Goal: Task Accomplishment & Management: Manage account settings

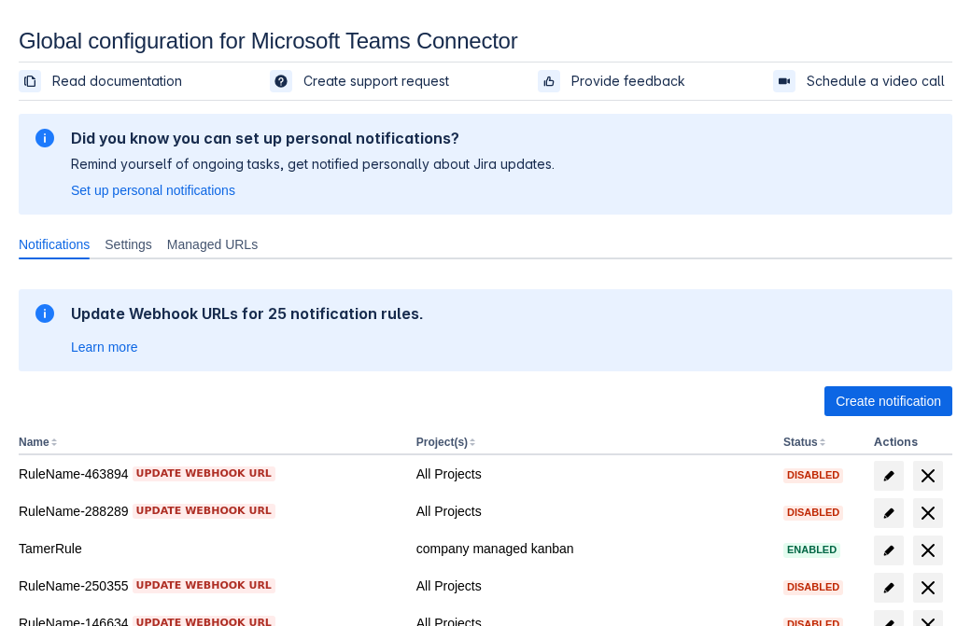
click at [888, 401] on span "Create notification" at bounding box center [887, 401] width 105 height 30
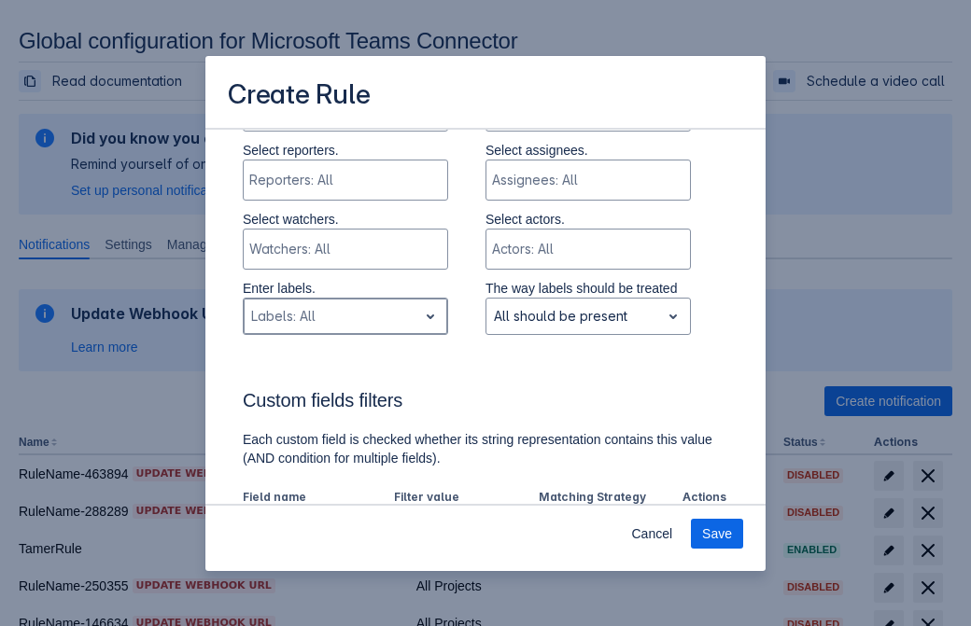
click at [344, 305] on div "Scrollable content" at bounding box center [330, 316] width 159 height 22
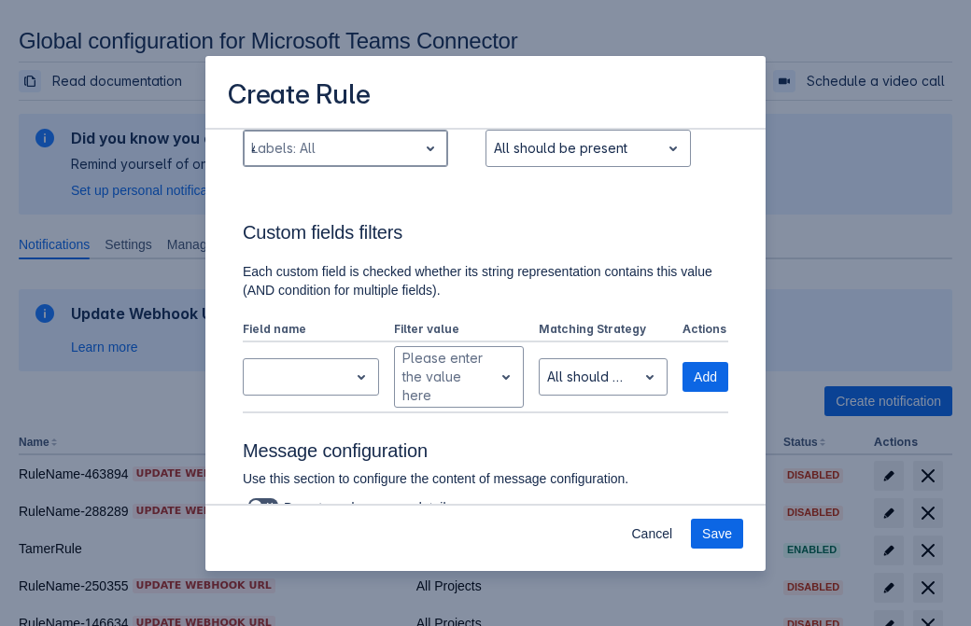
type input "47524_label"
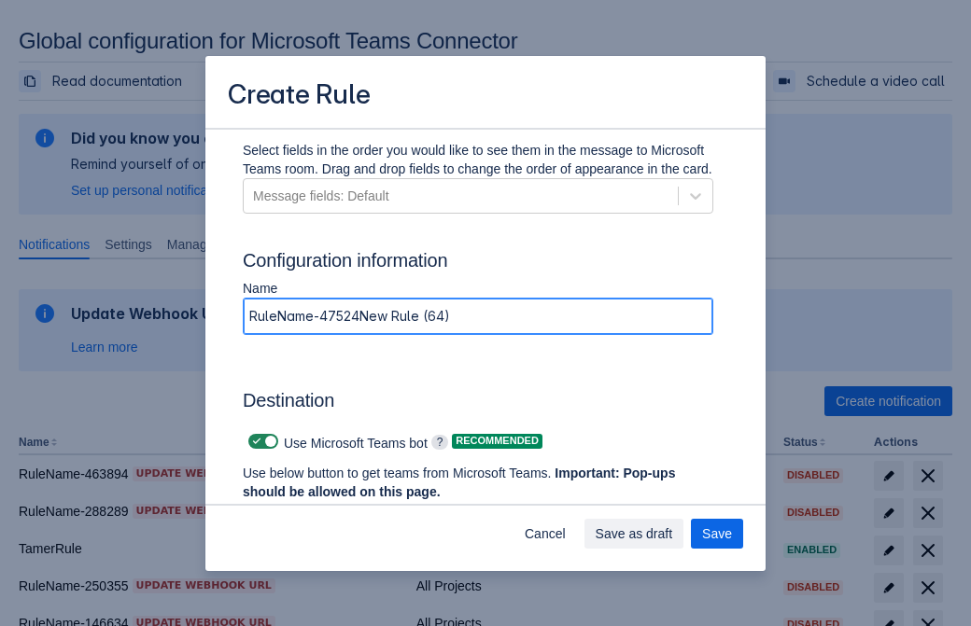
type input "RuleName-47524New Rule (64)"
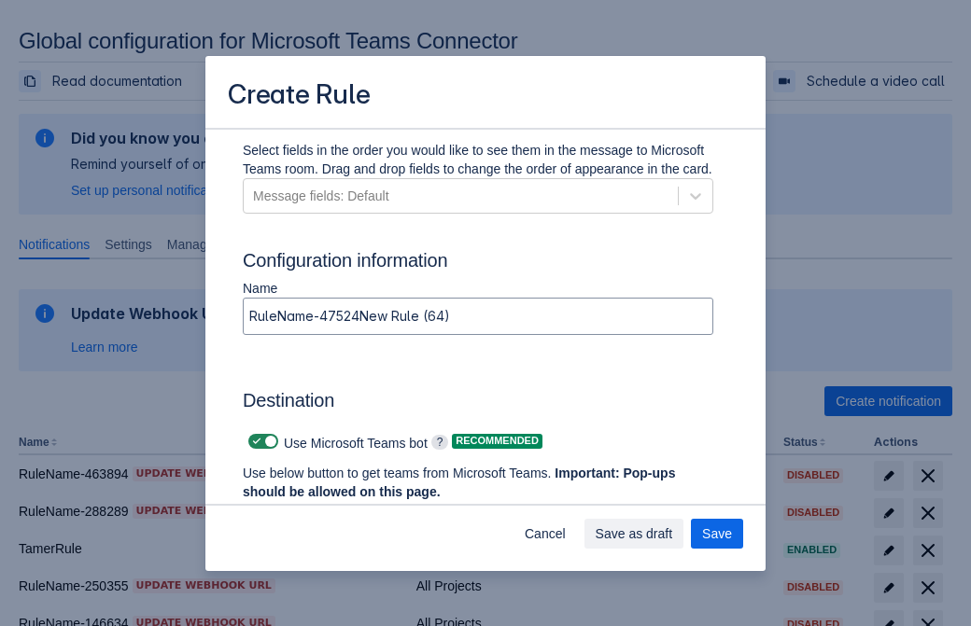
click at [254, 442] on span "Scrollable content" at bounding box center [256, 441] width 15 height 15
click at [254, 442] on input "Scrollable content" at bounding box center [254, 442] width 12 height 12
checkbox input "false"
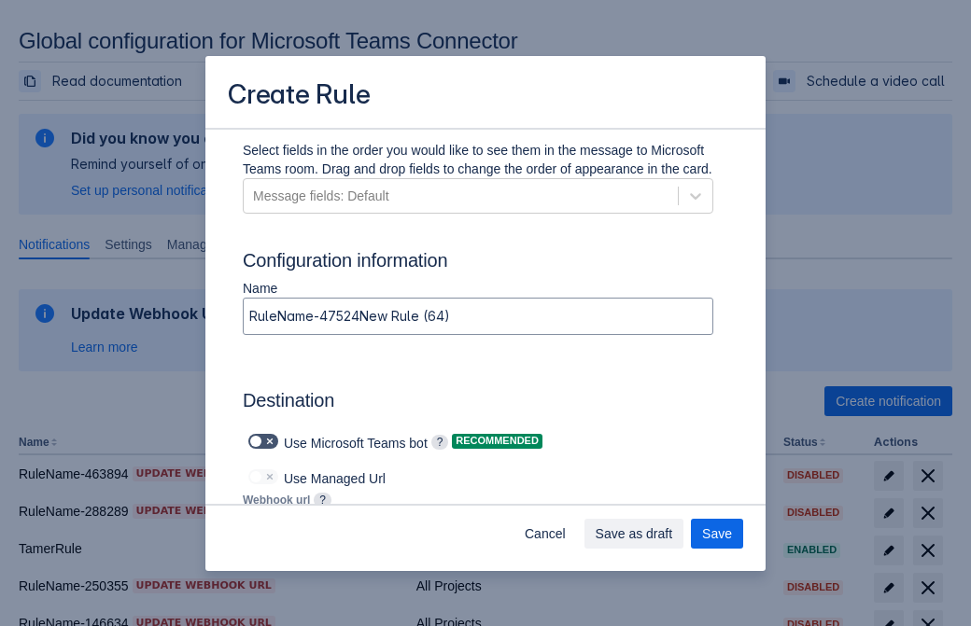
type input "https://prod-172.westeurope.logic.azure.com:443/workflows/ae977bb6ae334c9d95dfe…"
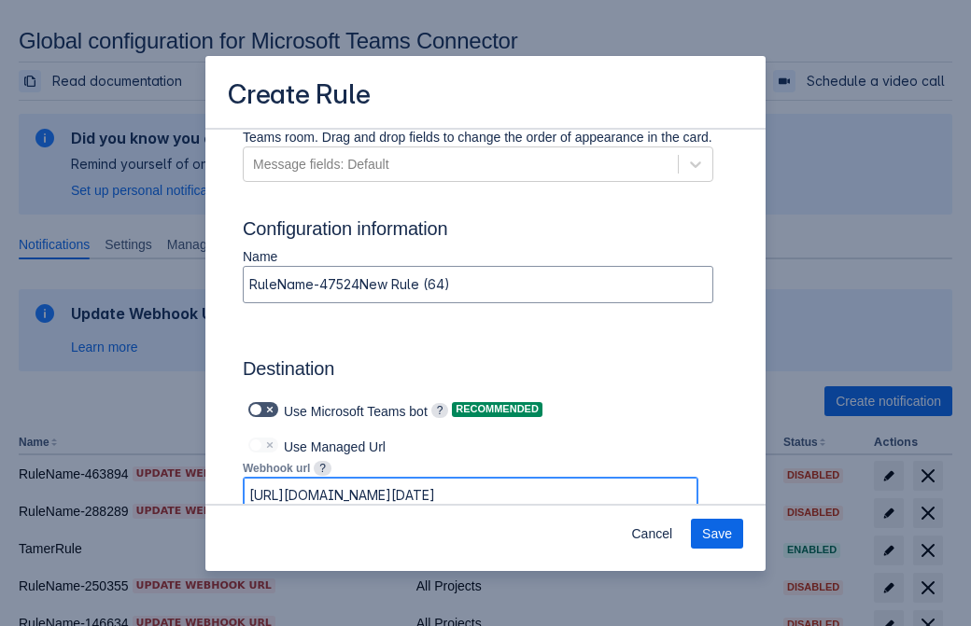
click at [717, 534] on span "Save" at bounding box center [717, 534] width 30 height 30
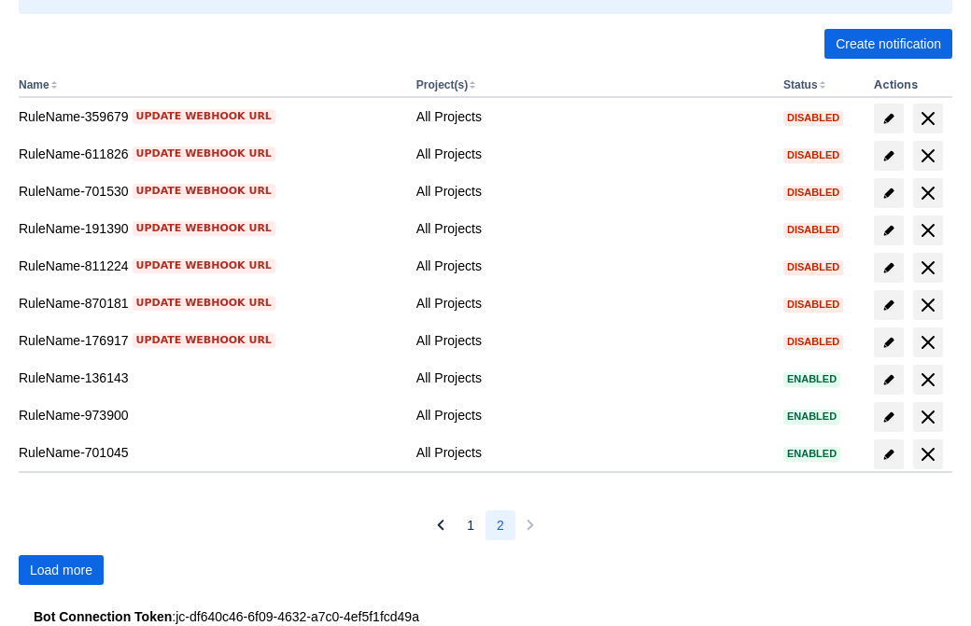
click at [61, 570] on span "Load more" at bounding box center [61, 570] width 63 height 30
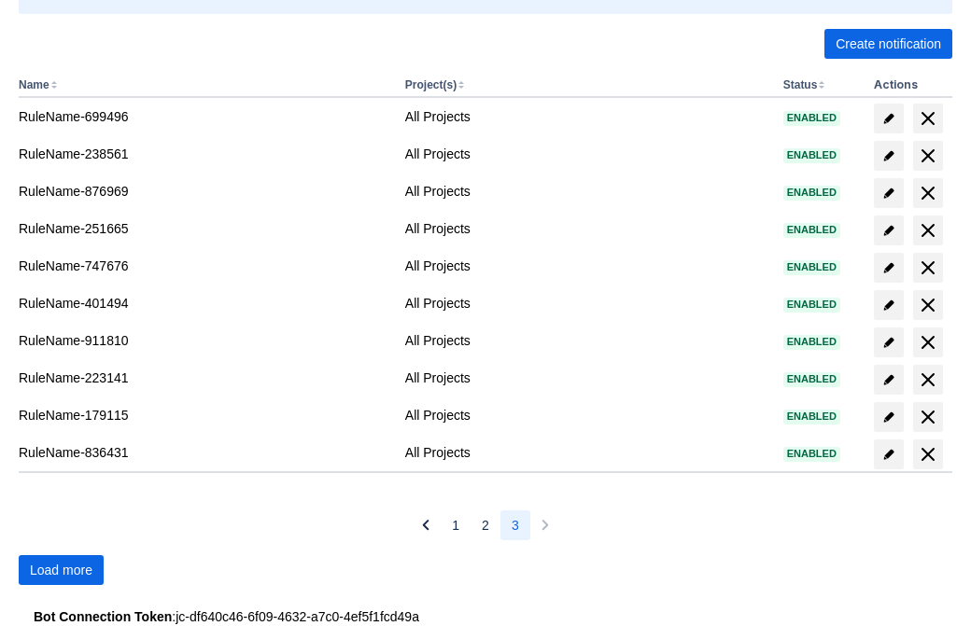
click at [61, 570] on span "Load more" at bounding box center [61, 570] width 63 height 30
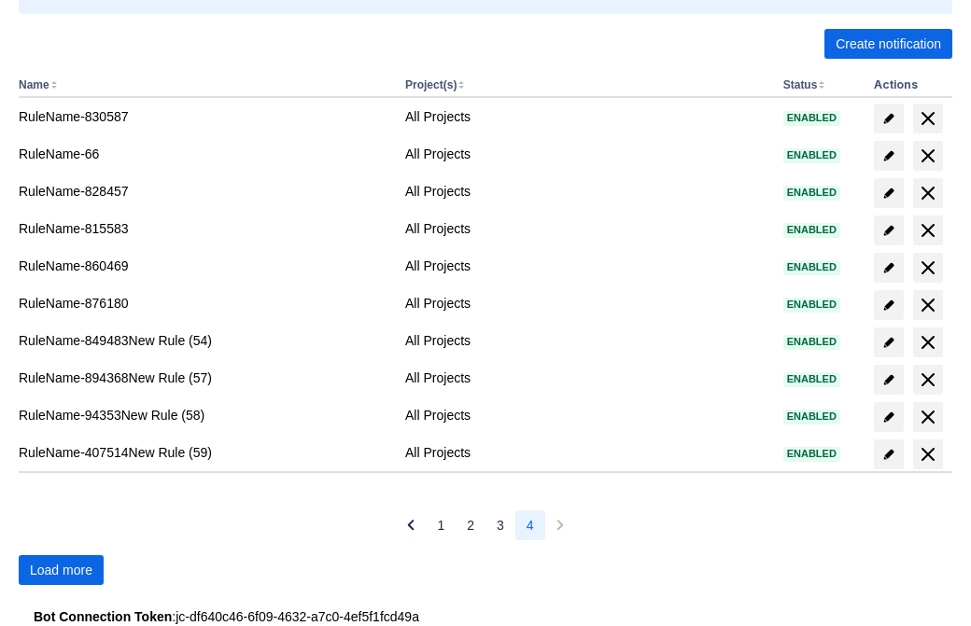
click at [61, 570] on span "Load more" at bounding box center [61, 570] width 63 height 30
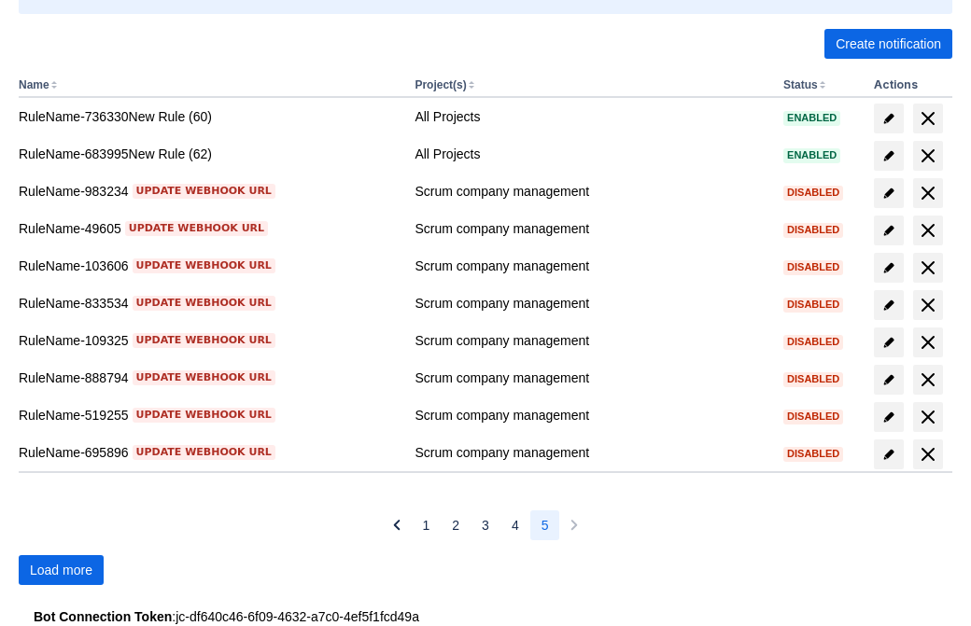
click at [61, 570] on span "Load more" at bounding box center [61, 570] width 63 height 30
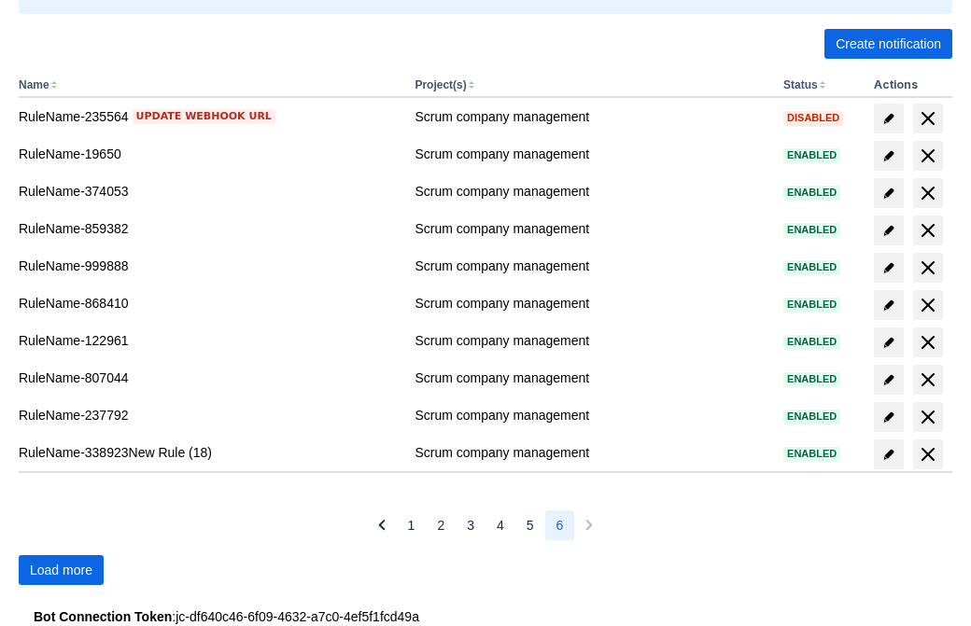
click at [61, 570] on span "Load more" at bounding box center [61, 570] width 63 height 30
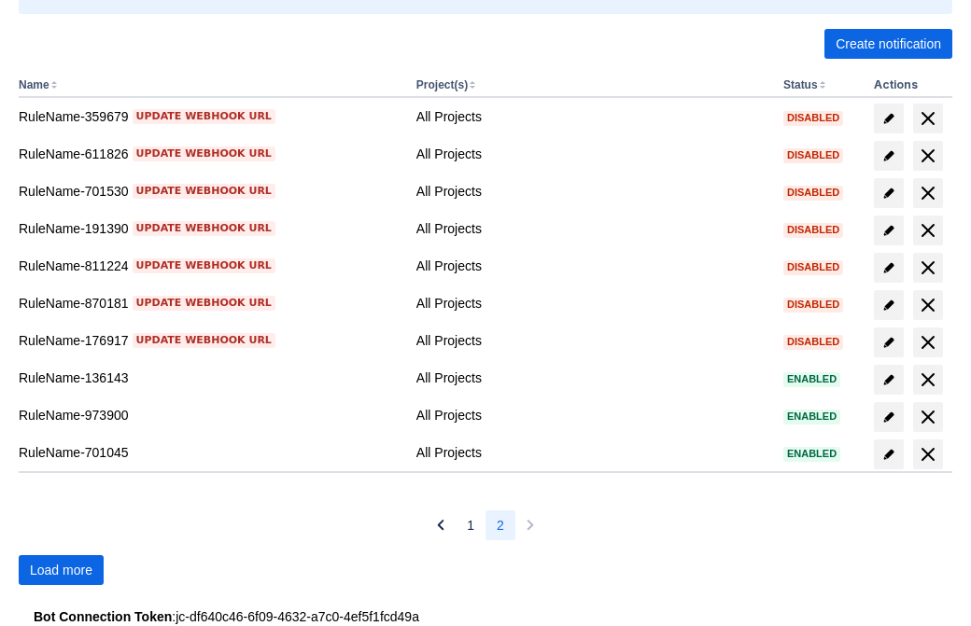
click at [61, 570] on span "Load more" at bounding box center [61, 570] width 63 height 30
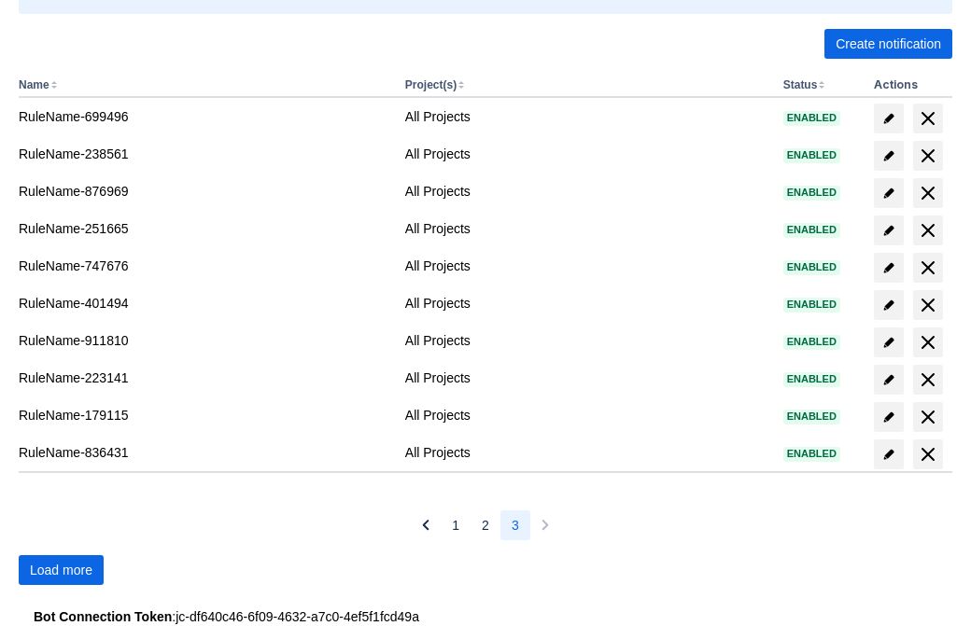
click at [61, 570] on span "Load more" at bounding box center [61, 570] width 63 height 30
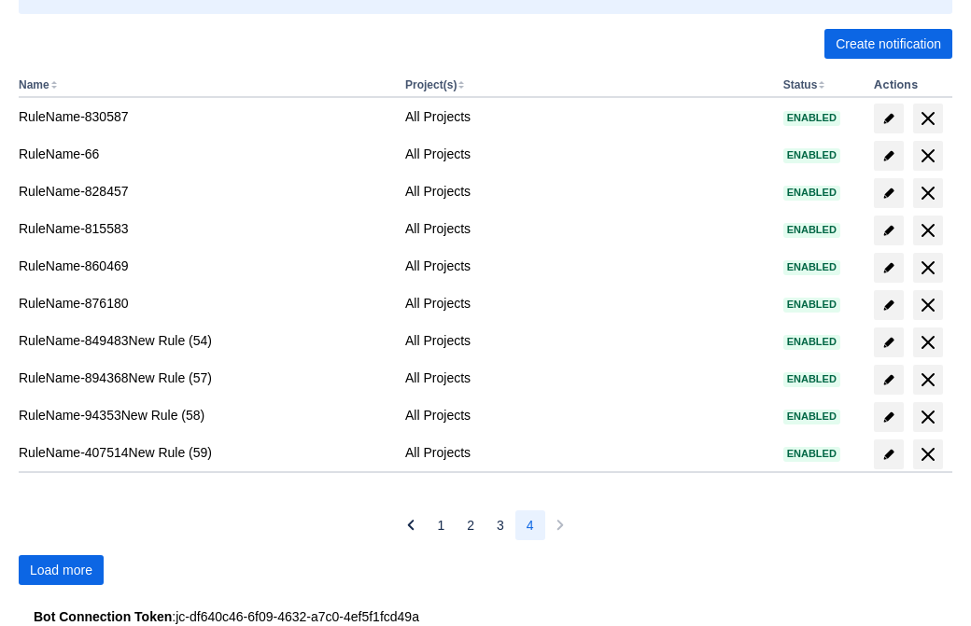
click at [61, 570] on span "Load more" at bounding box center [61, 570] width 63 height 30
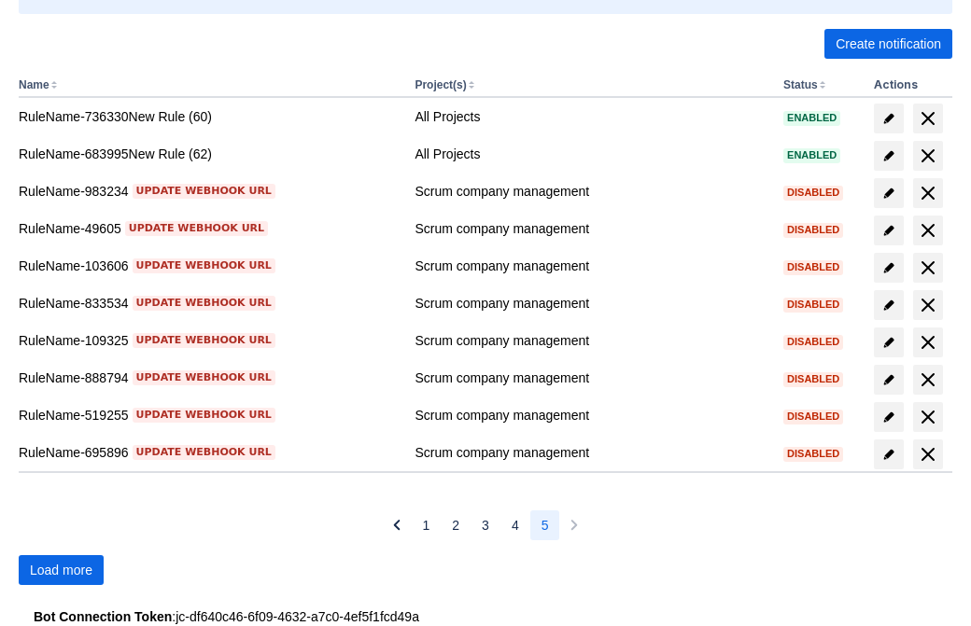
click at [61, 570] on span "Load more" at bounding box center [61, 570] width 63 height 30
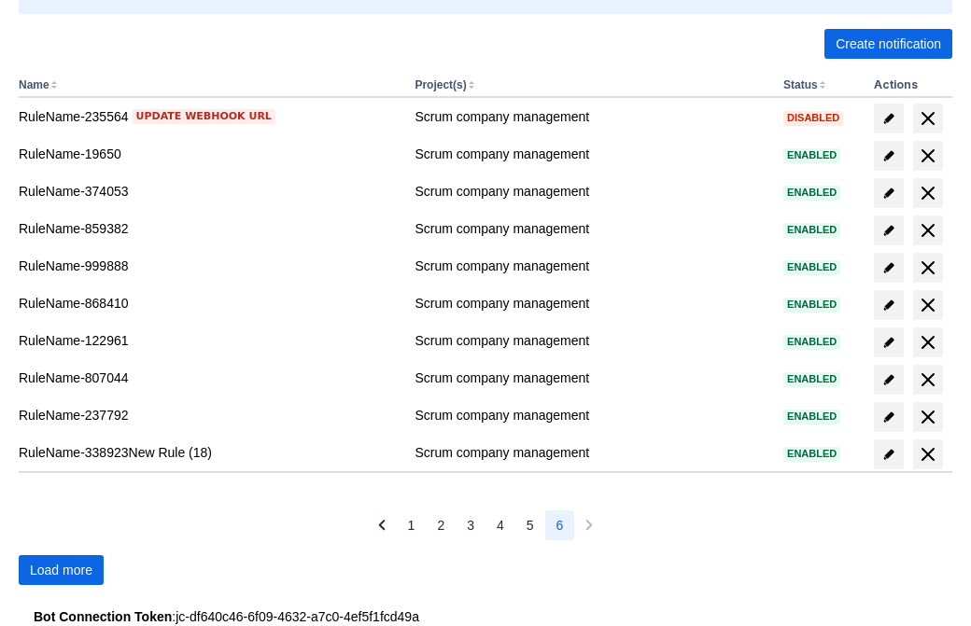
click at [61, 570] on span "Load more" at bounding box center [61, 570] width 63 height 30
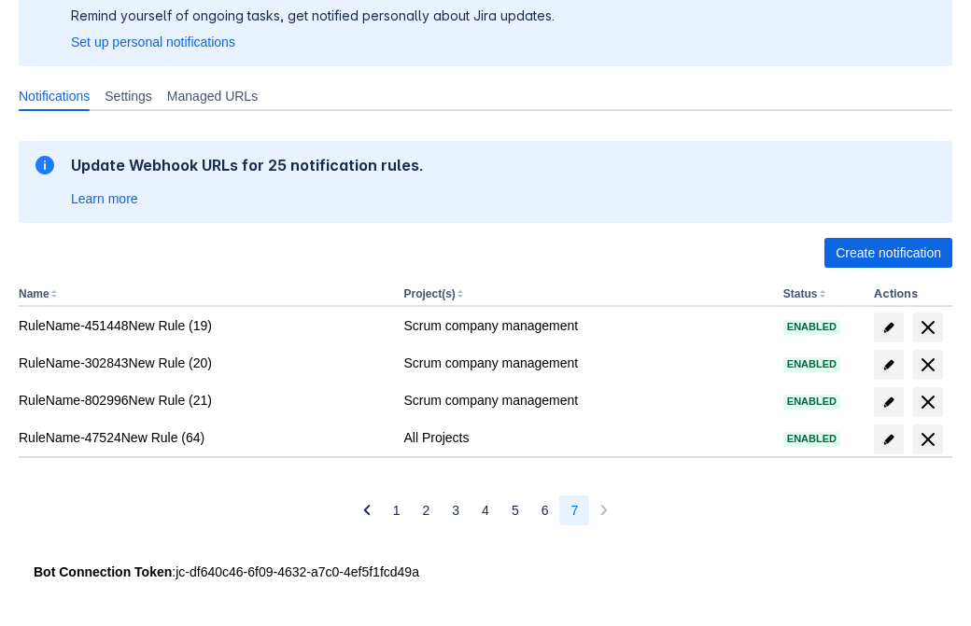
scroll to position [148, 0]
click at [927, 440] on span "delete" at bounding box center [928, 439] width 22 height 22
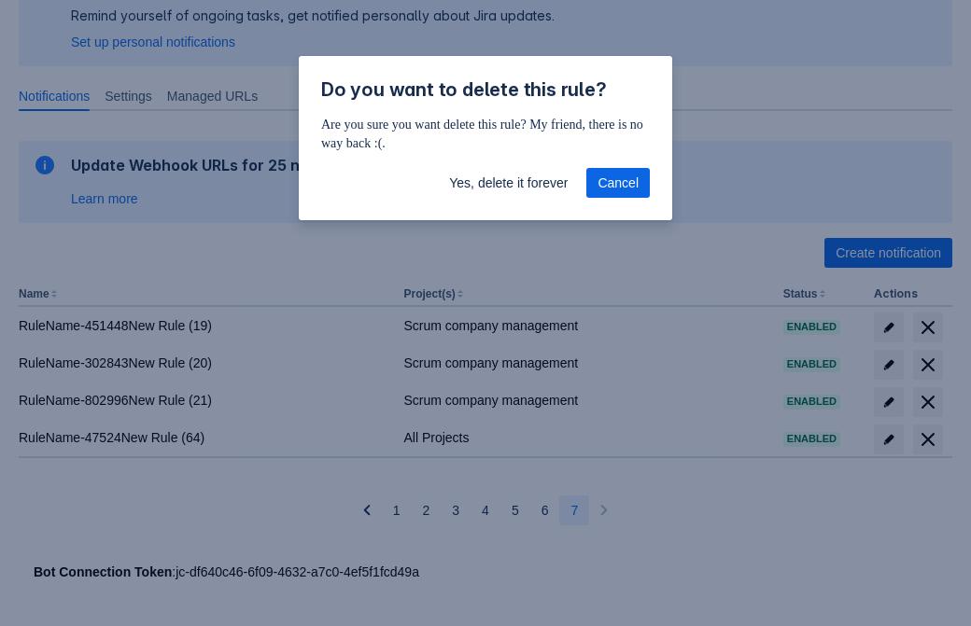
click at [508, 183] on span "Yes, delete it forever" at bounding box center [508, 183] width 119 height 30
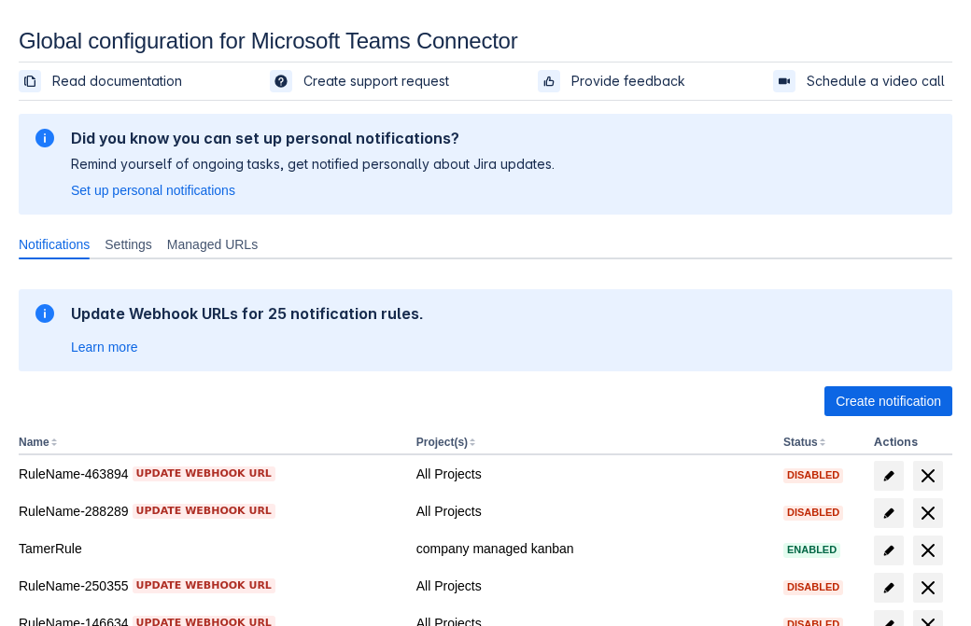
click at [888, 401] on span "Create notification" at bounding box center [887, 401] width 105 height 30
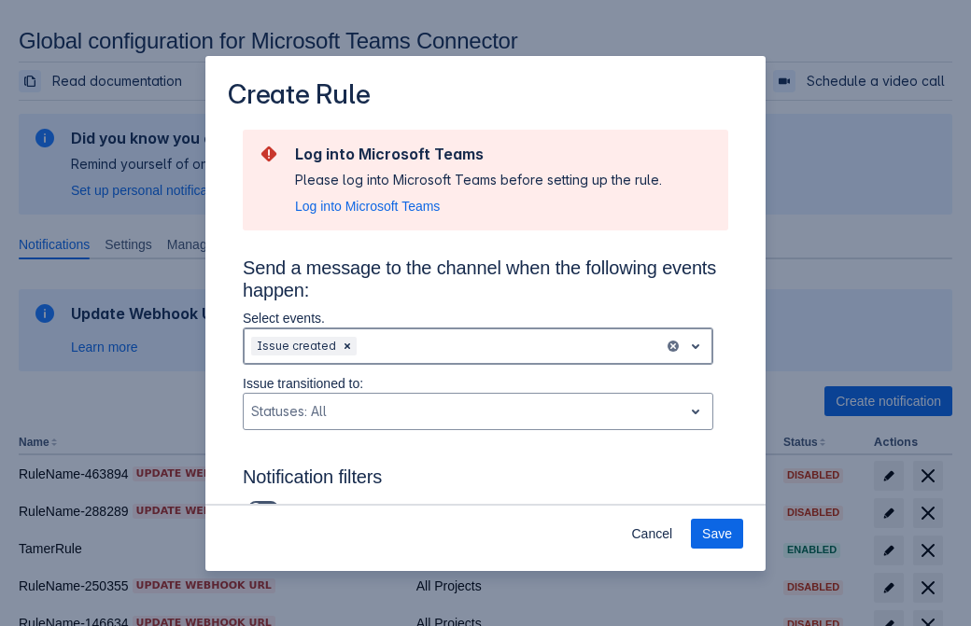
click at [478, 346] on div "Scrollable content" at bounding box center [508, 346] width 296 height 22
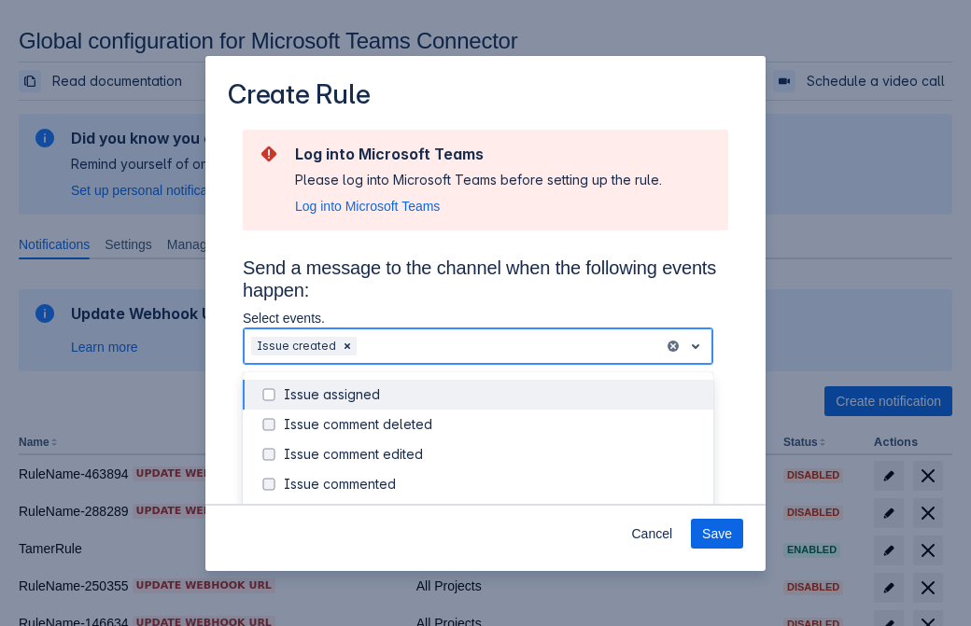
scroll to position [201, 0]
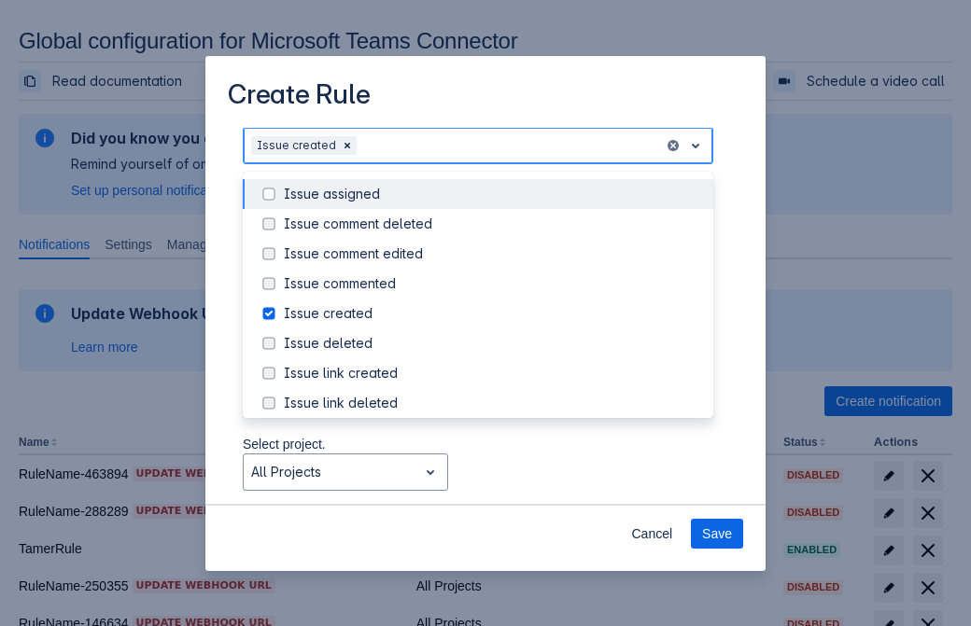
click at [493, 316] on div "Issue created" at bounding box center [493, 313] width 418 height 19
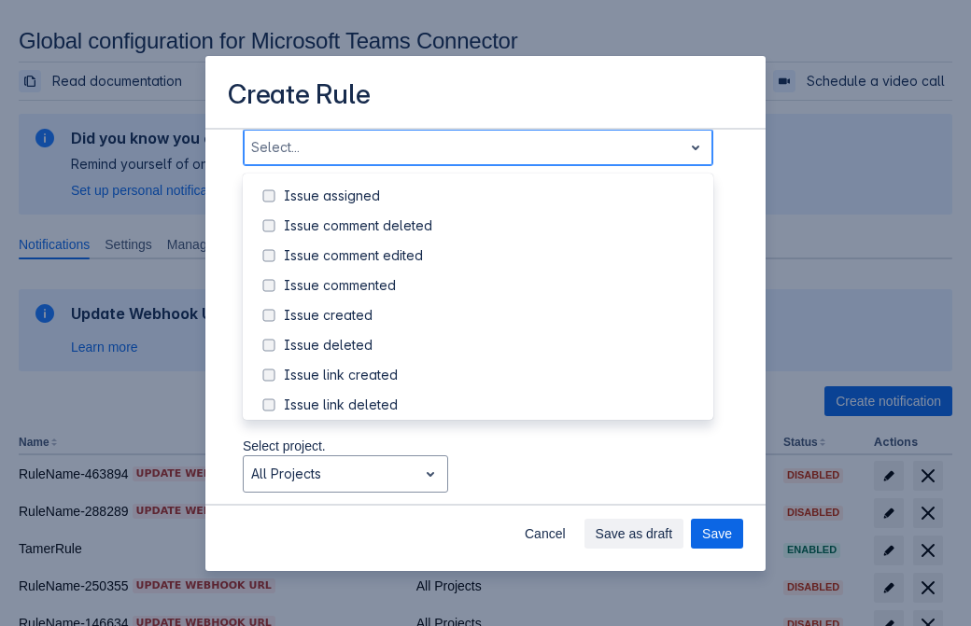
click at [493, 485] on div "Issue updated" at bounding box center [493, 494] width 418 height 19
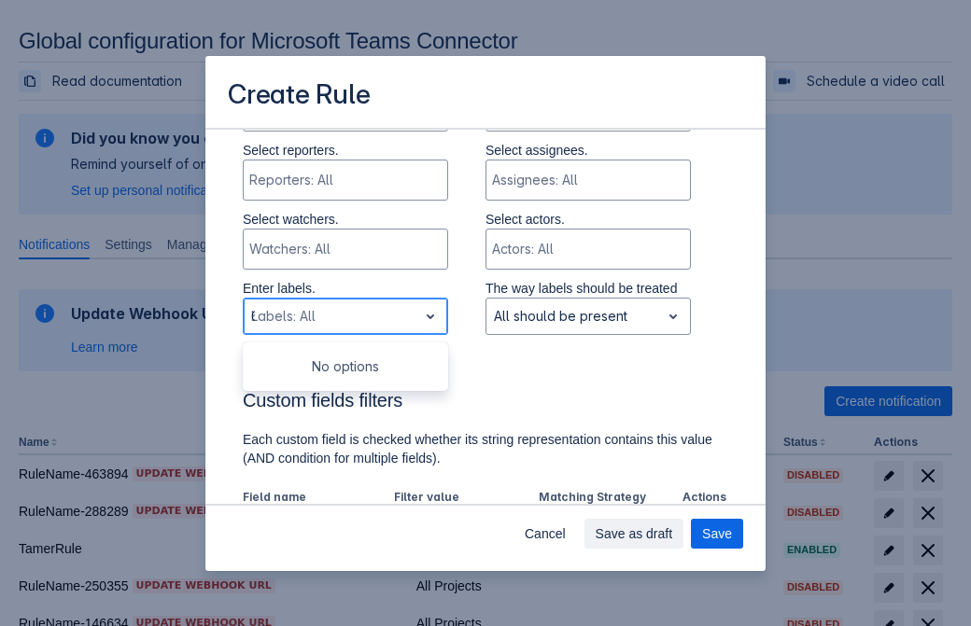
type input "635096_label"
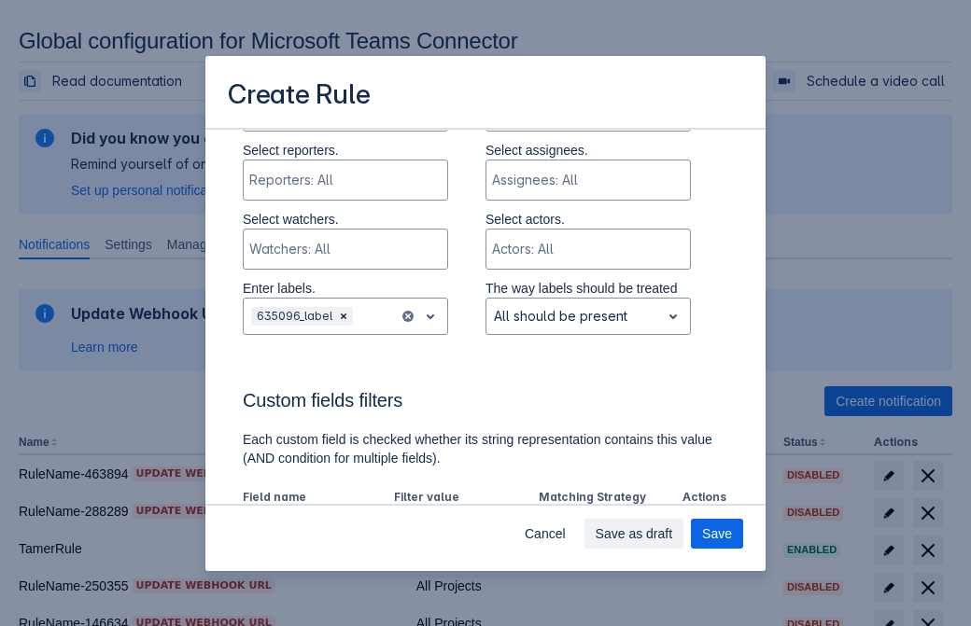
scroll to position [1223, 0]
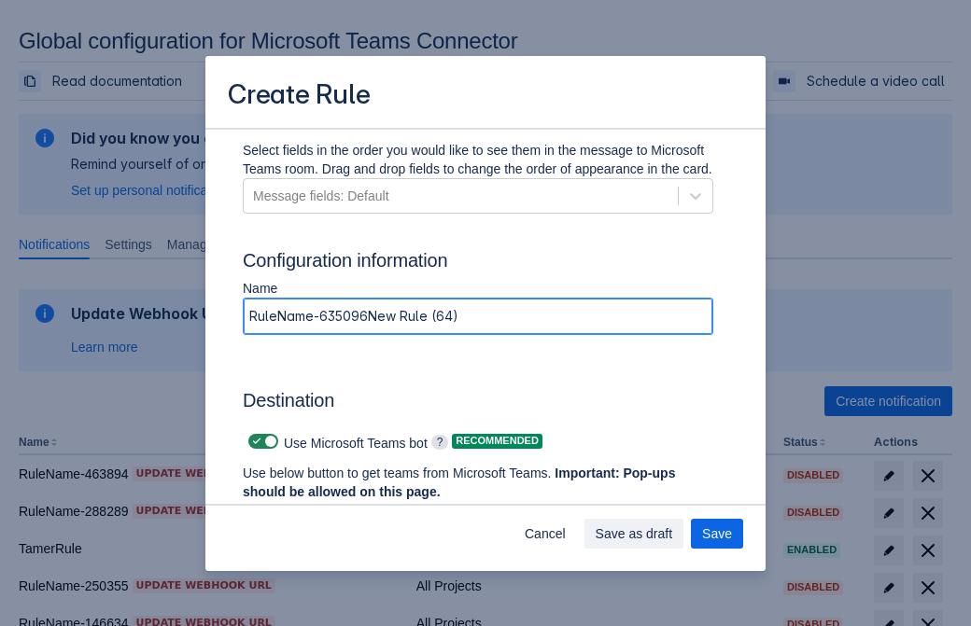
type input "RuleName-635096New Rule (64)"
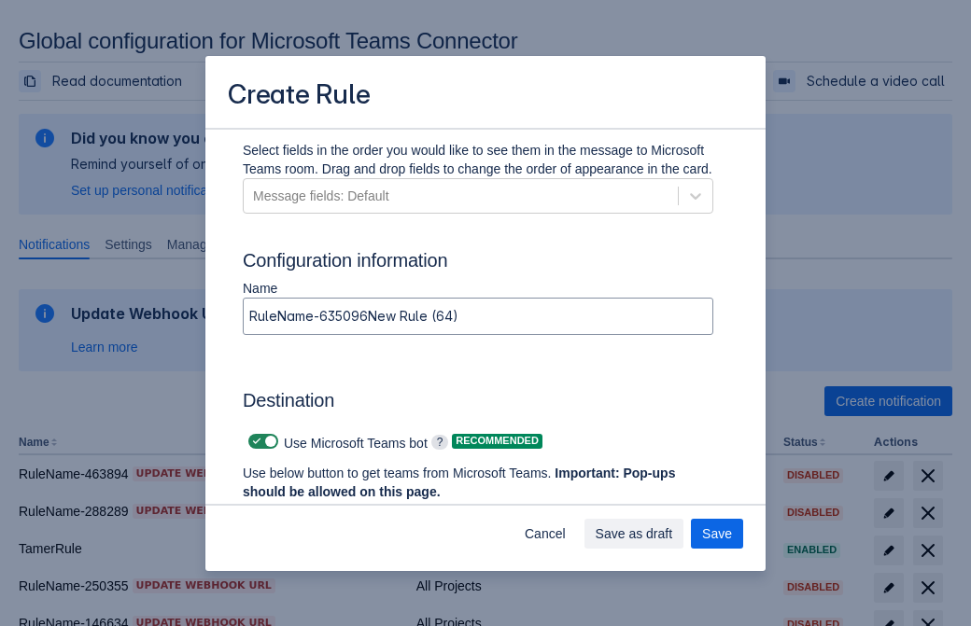
click at [254, 442] on span "Scrollable content" at bounding box center [256, 441] width 15 height 15
click at [254, 442] on input "Scrollable content" at bounding box center [254, 442] width 12 height 12
checkbox input "false"
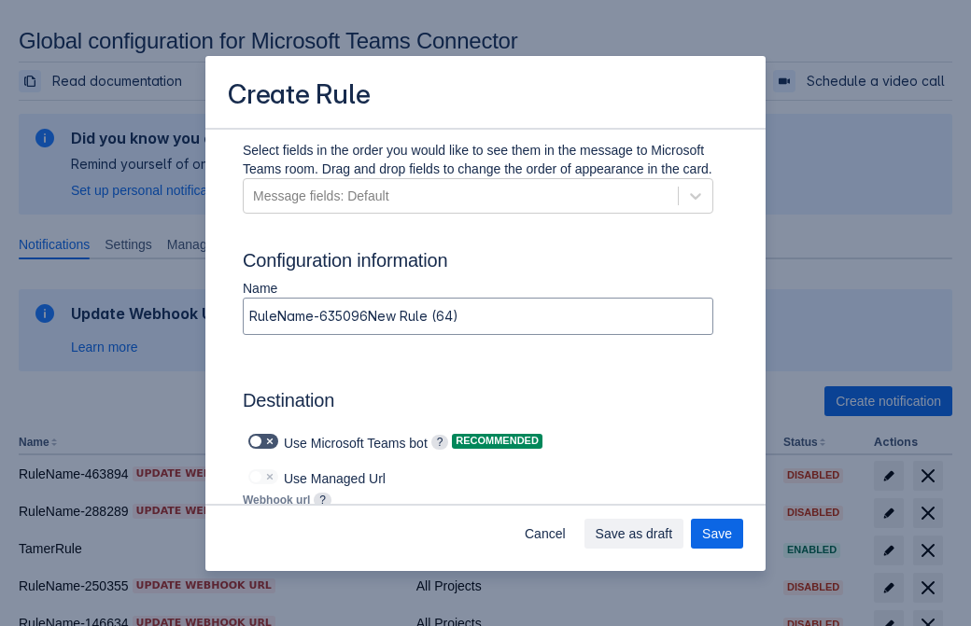
type input "https://prod-112.westeurope.logic.azure.com:443/workflows/bae959254738451b85002…"
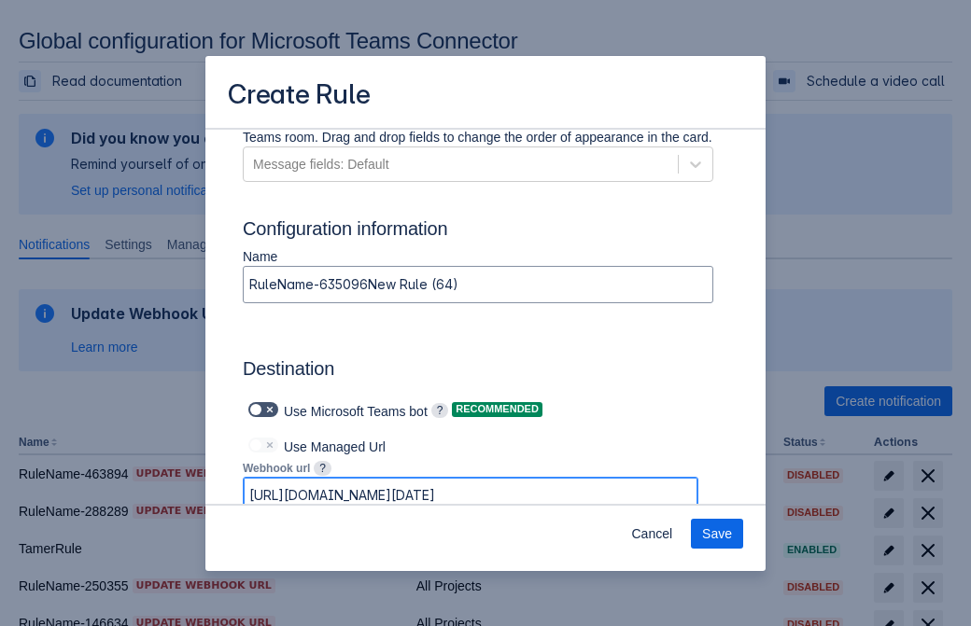
click at [717, 534] on span "Save" at bounding box center [717, 534] width 30 height 30
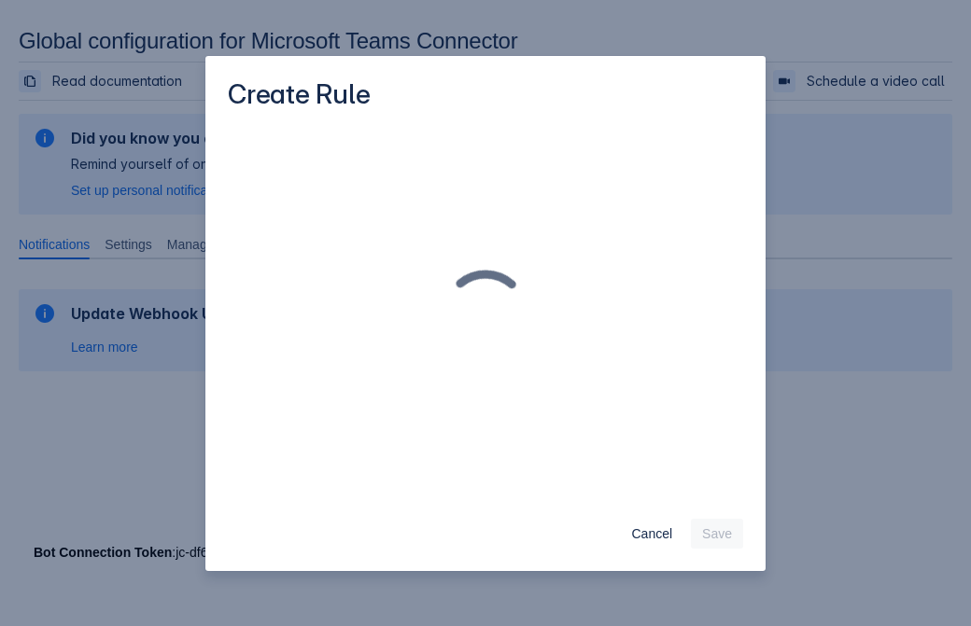
scroll to position [0, 0]
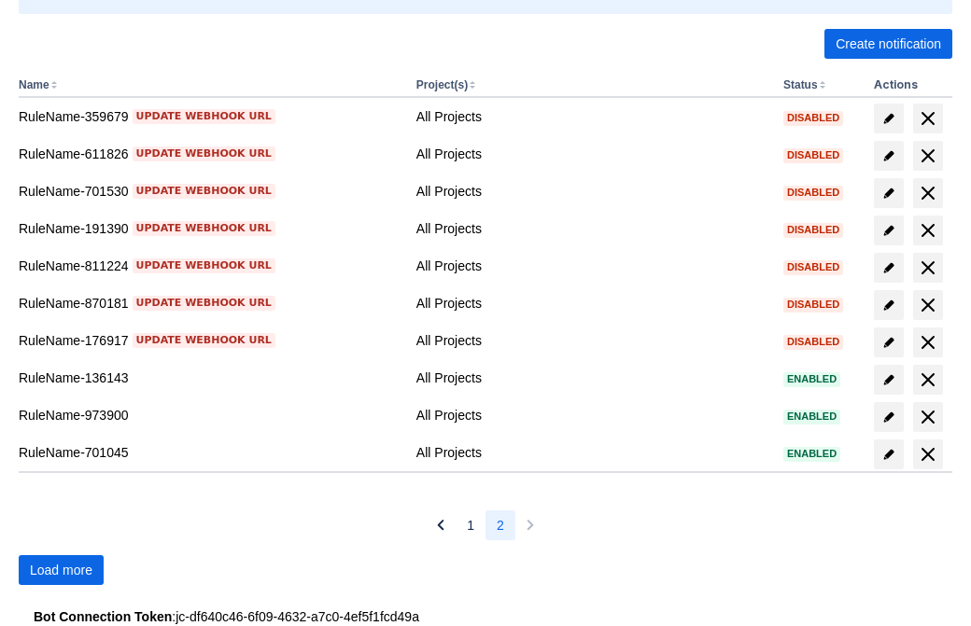
click at [61, 570] on span "Load more" at bounding box center [61, 570] width 63 height 30
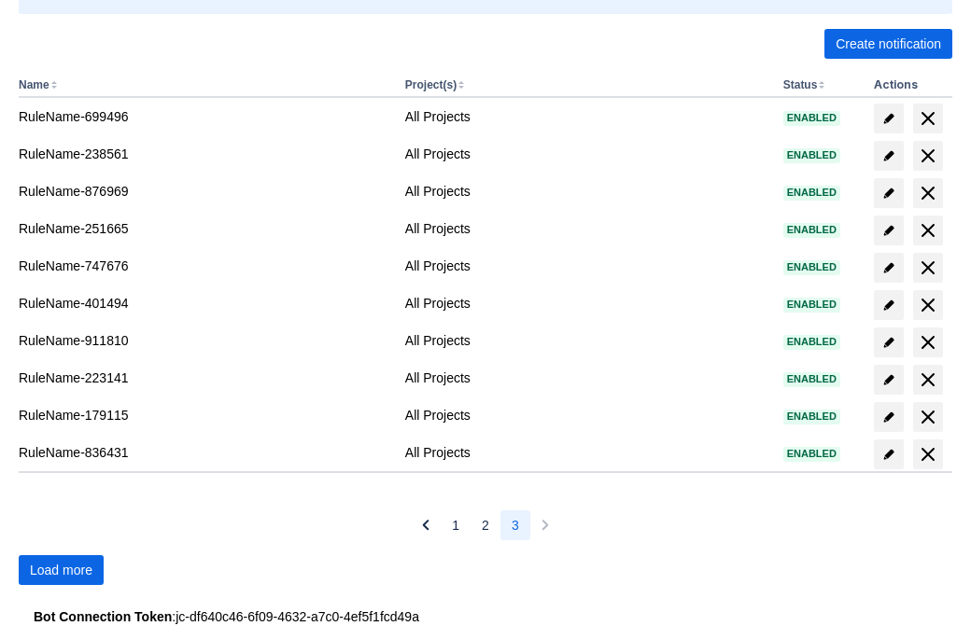
click at [61, 570] on span "Load more" at bounding box center [61, 570] width 63 height 30
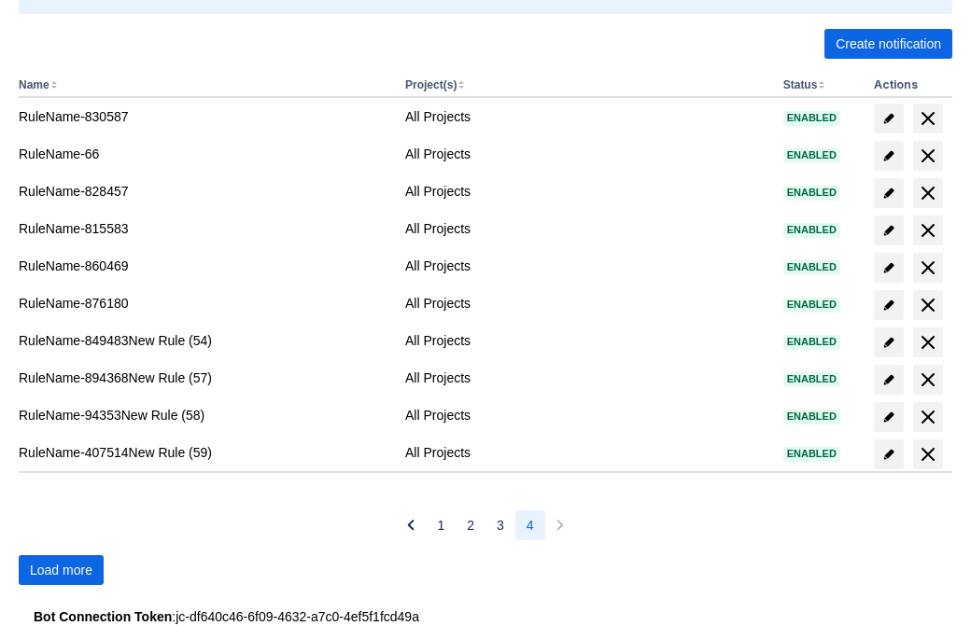
click at [61, 570] on span "Load more" at bounding box center [61, 570] width 63 height 30
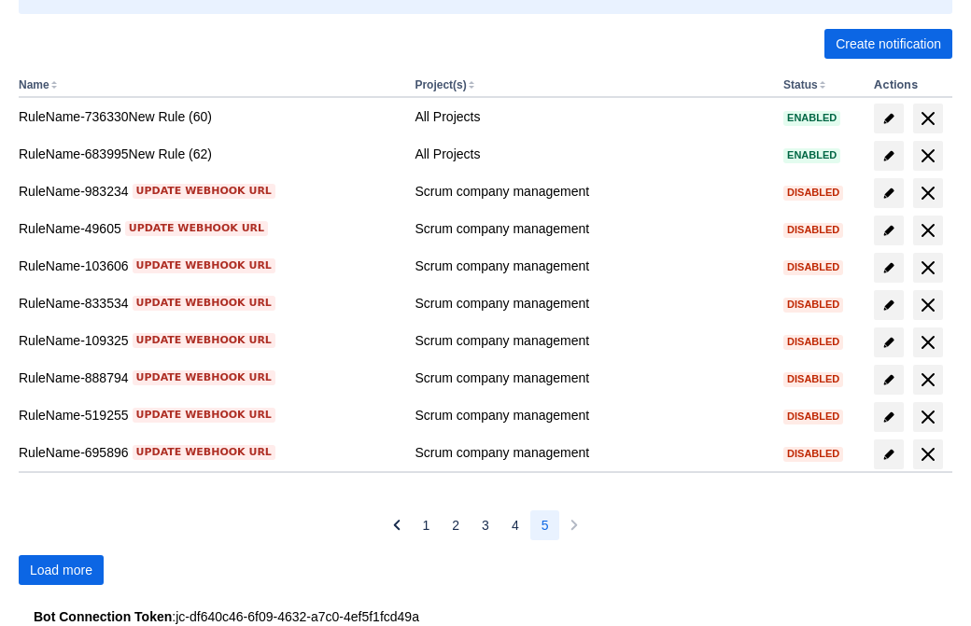
click at [61, 570] on span "Load more" at bounding box center [61, 570] width 63 height 30
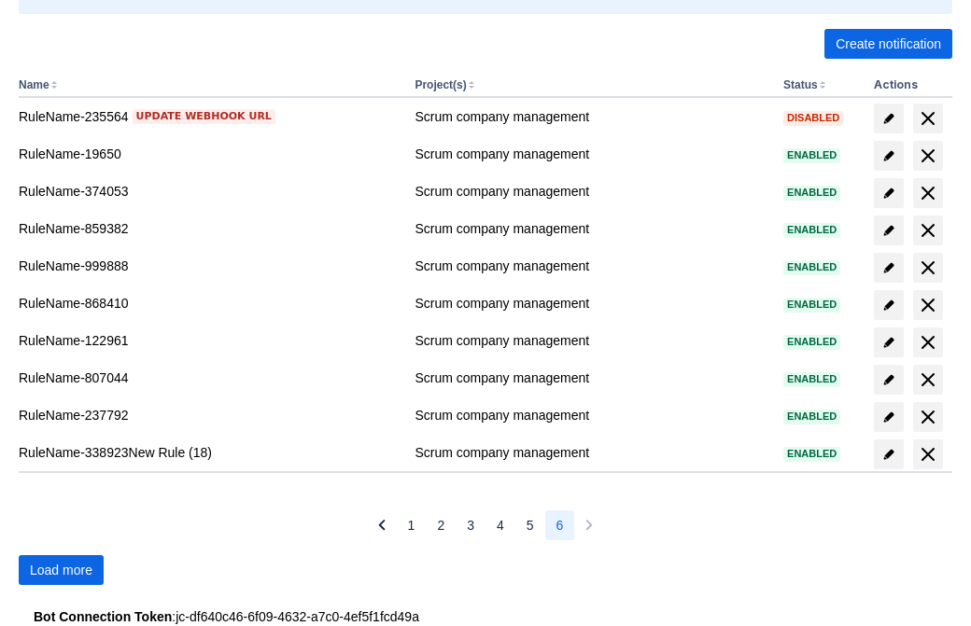
click at [61, 570] on span "Load more" at bounding box center [61, 570] width 63 height 30
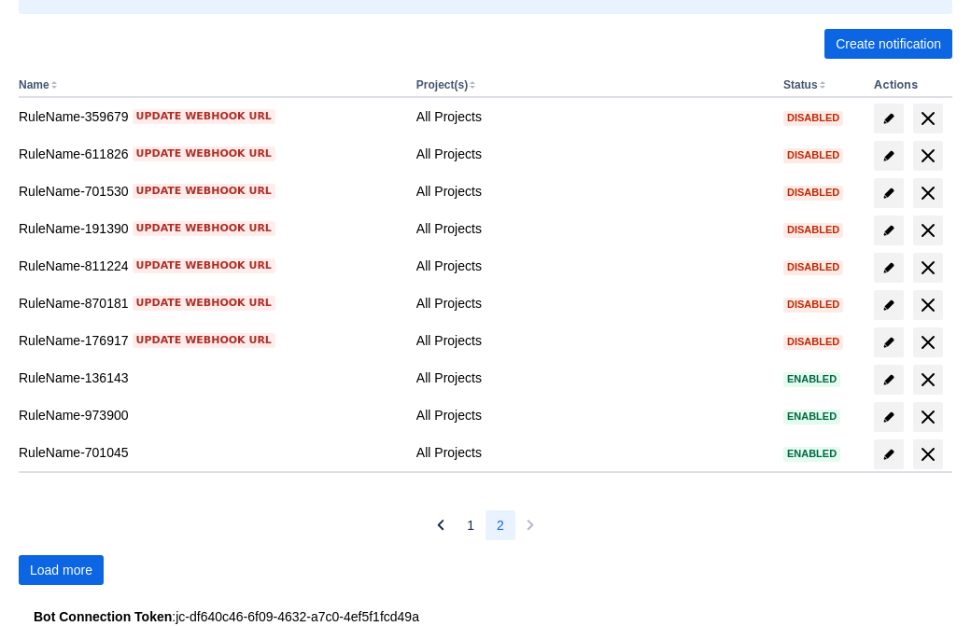
click at [61, 570] on span "Load more" at bounding box center [61, 570] width 63 height 30
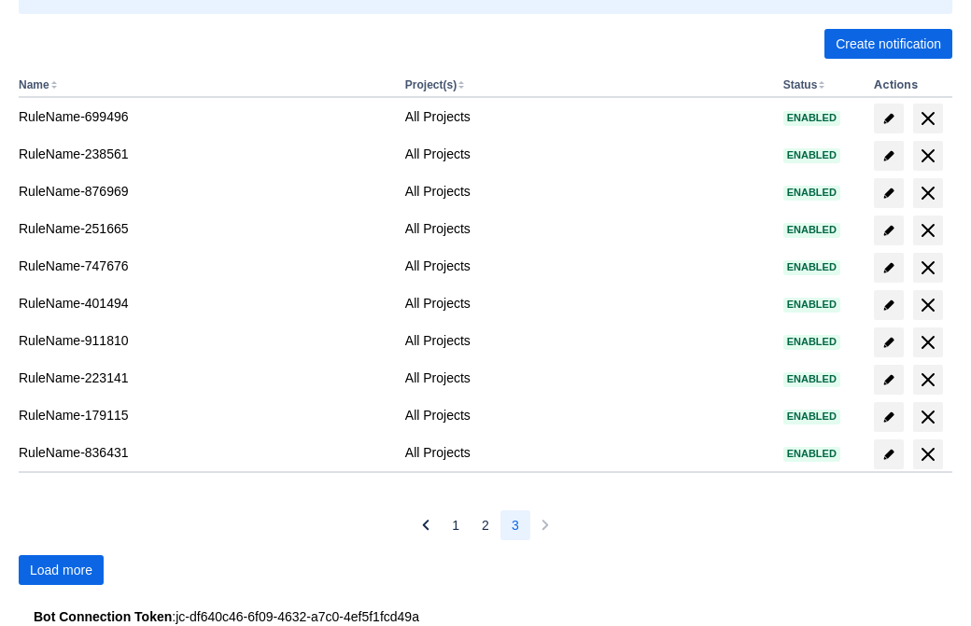
click at [61, 570] on span "Load more" at bounding box center [61, 570] width 63 height 30
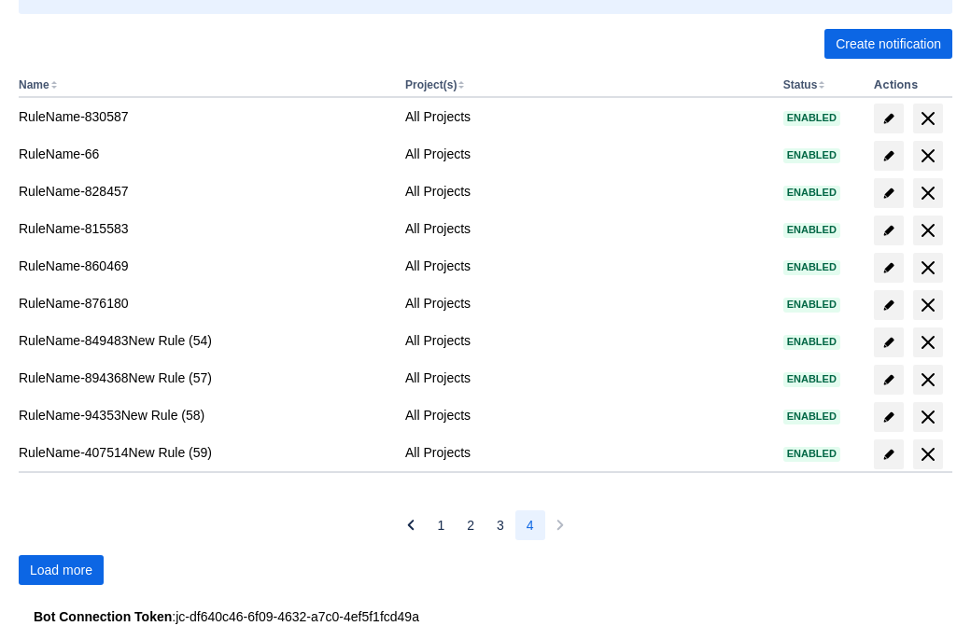
click at [61, 570] on span "Load more" at bounding box center [61, 570] width 63 height 30
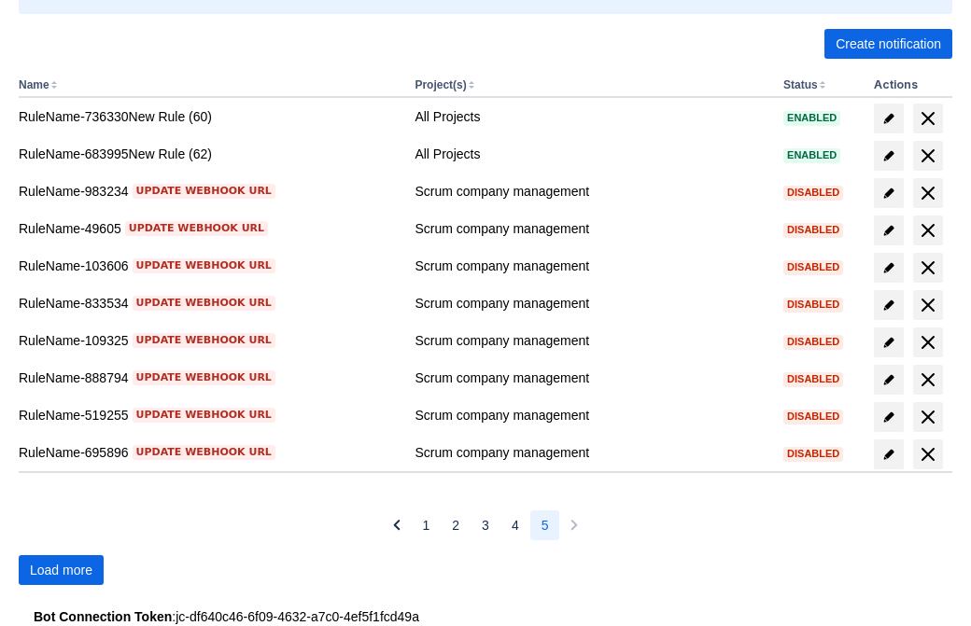
click at [61, 570] on span "Load more" at bounding box center [61, 570] width 63 height 30
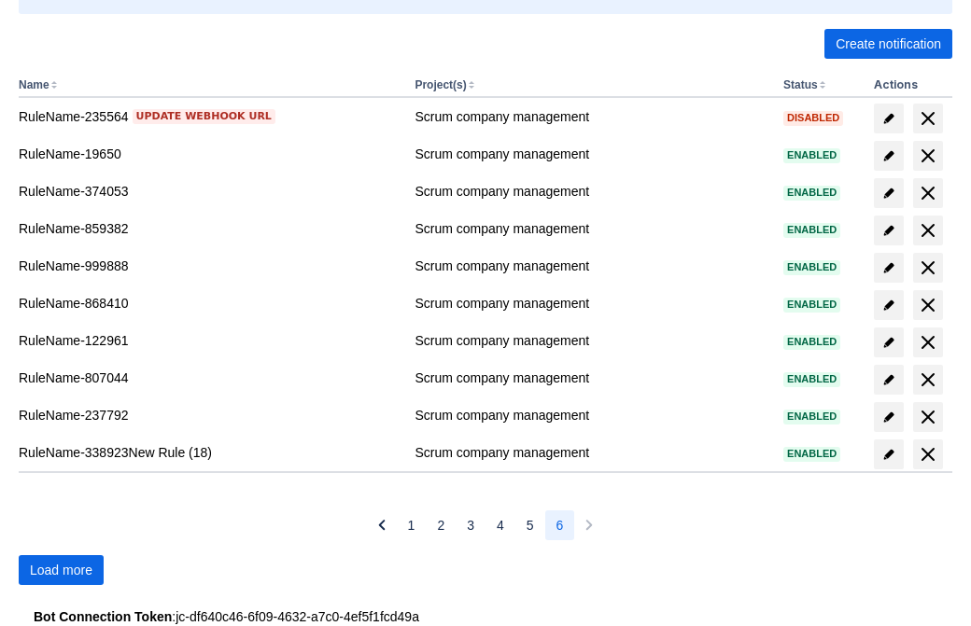
click at [61, 570] on span "Load more" at bounding box center [61, 570] width 63 height 30
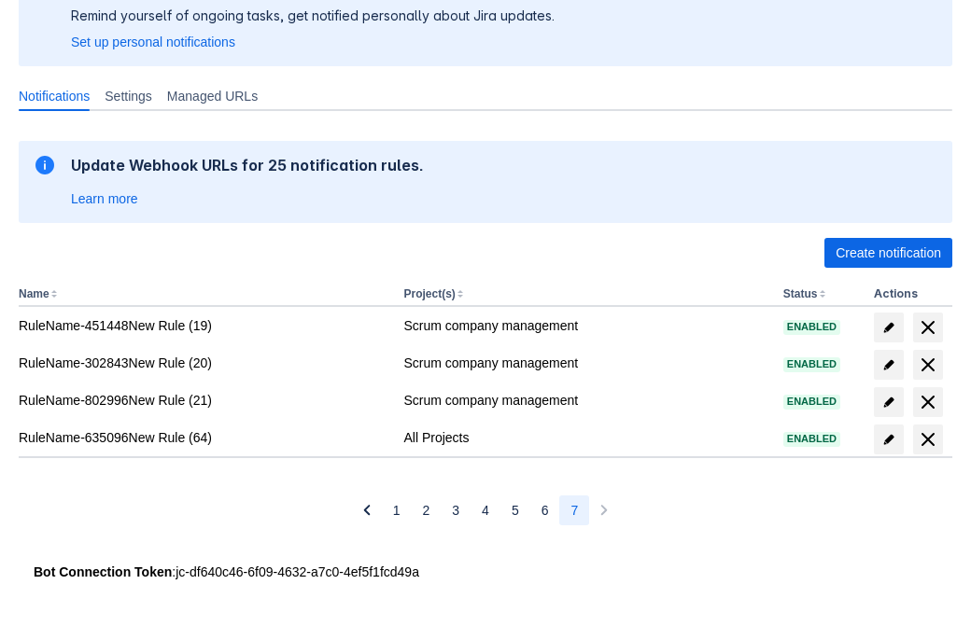
click at [927, 440] on span "delete" at bounding box center [928, 439] width 22 height 22
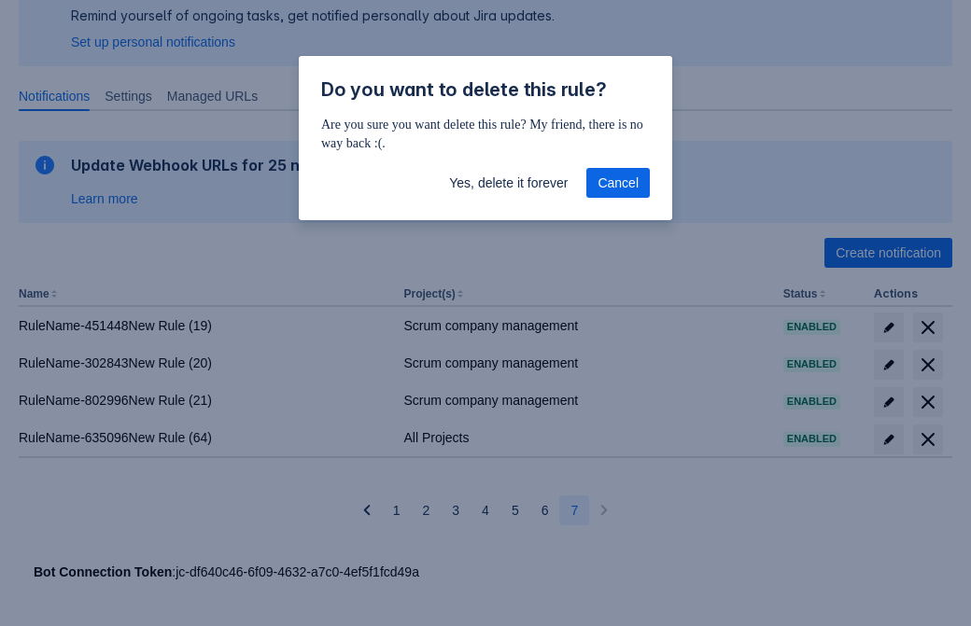
click at [508, 183] on span "Yes, delete it forever" at bounding box center [508, 183] width 119 height 30
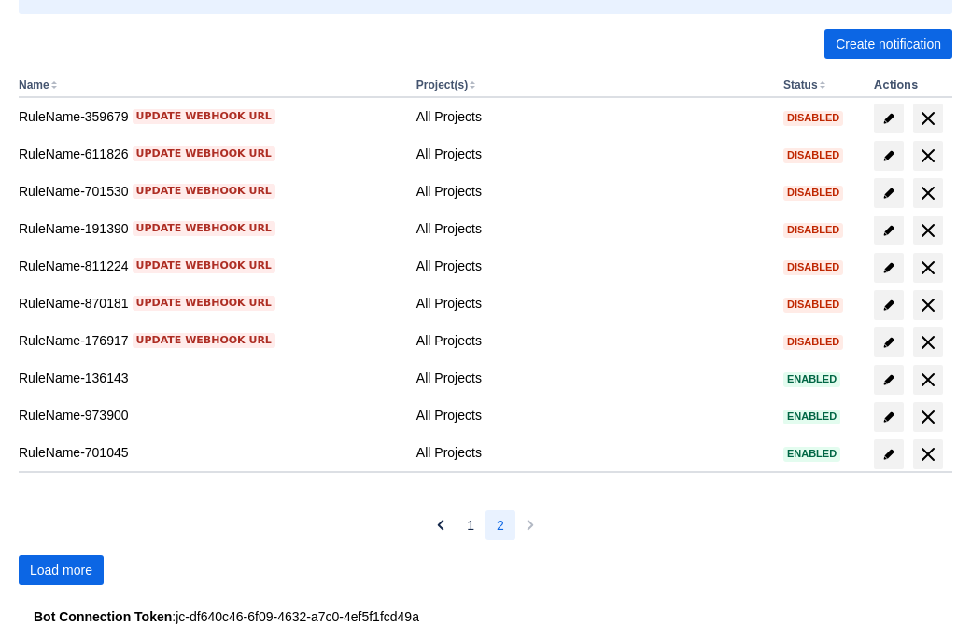
click at [61, 570] on span "Load more" at bounding box center [61, 570] width 63 height 30
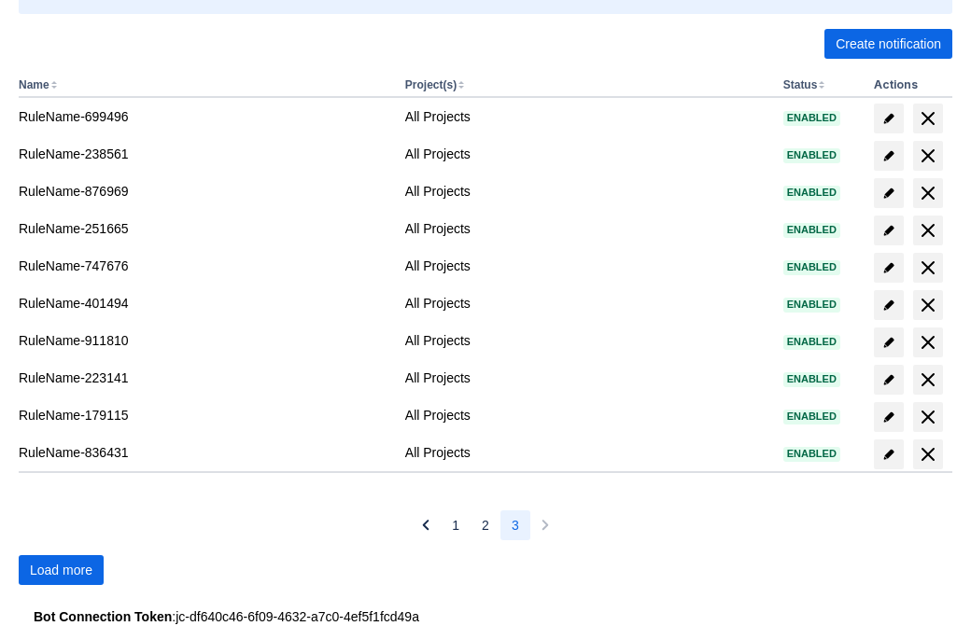
click at [61, 570] on span "Load more" at bounding box center [61, 570] width 63 height 30
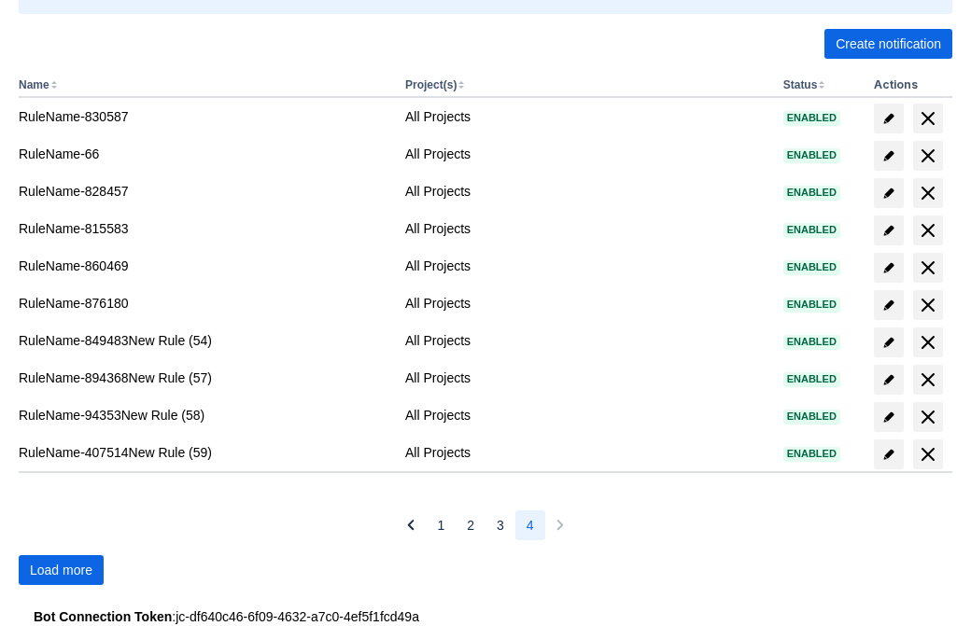
click at [61, 570] on span "Load more" at bounding box center [61, 570] width 63 height 30
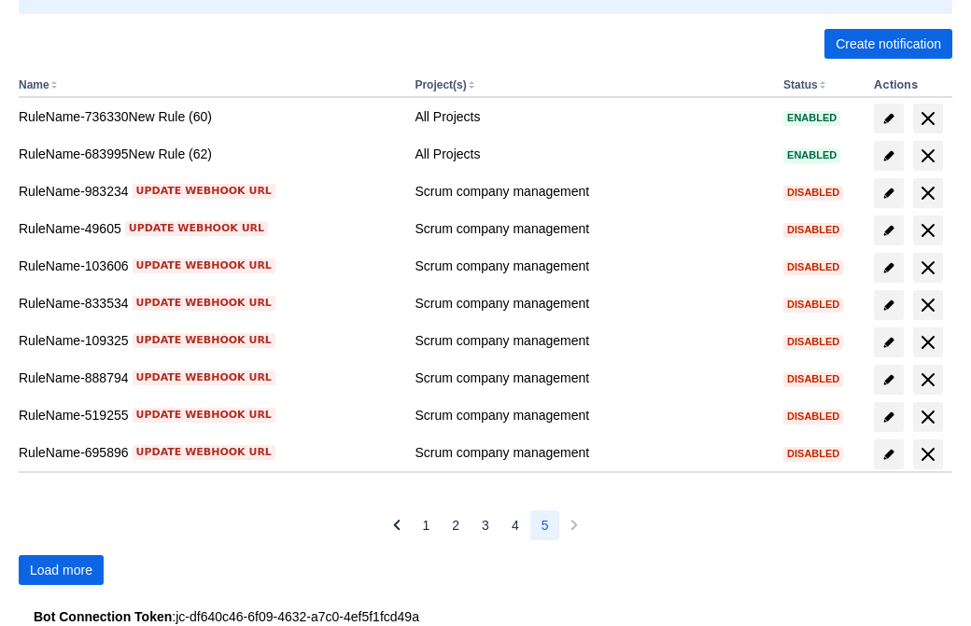
click at [61, 570] on span "Load more" at bounding box center [61, 570] width 63 height 30
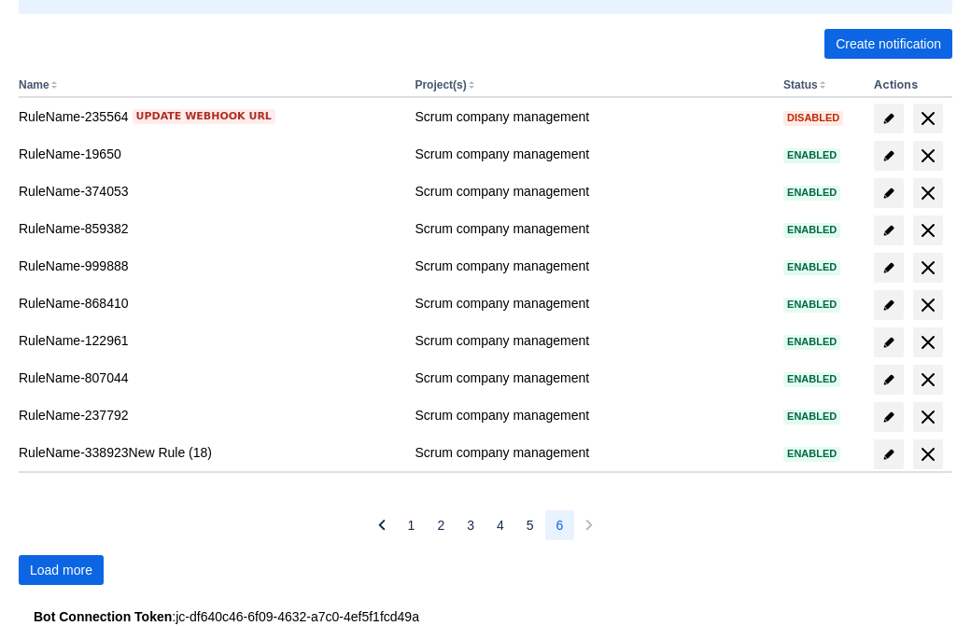
click at [61, 570] on span "Load more" at bounding box center [61, 570] width 63 height 30
